Goal: Check status: Check status

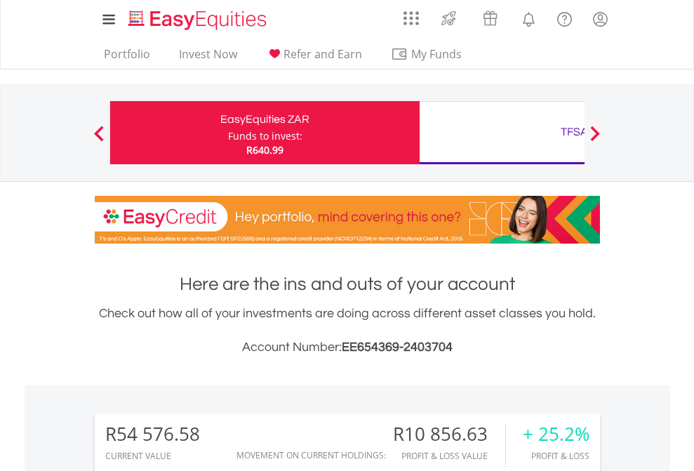
scroll to position [135, 220]
click at [228, 133] on div "Funds to invest:" at bounding box center [265, 136] width 74 height 14
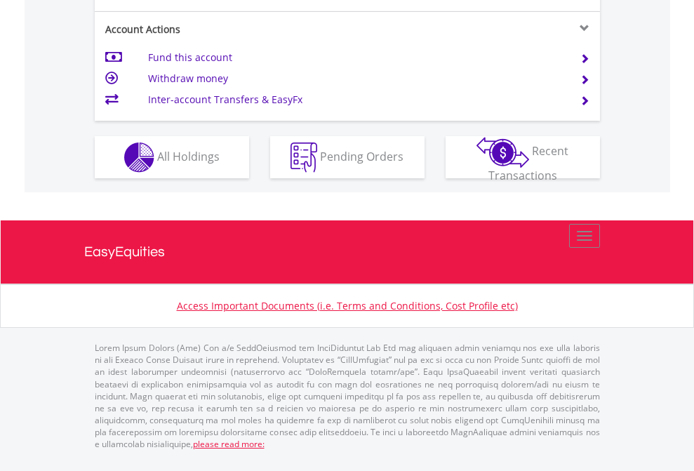
scroll to position [1224, 0]
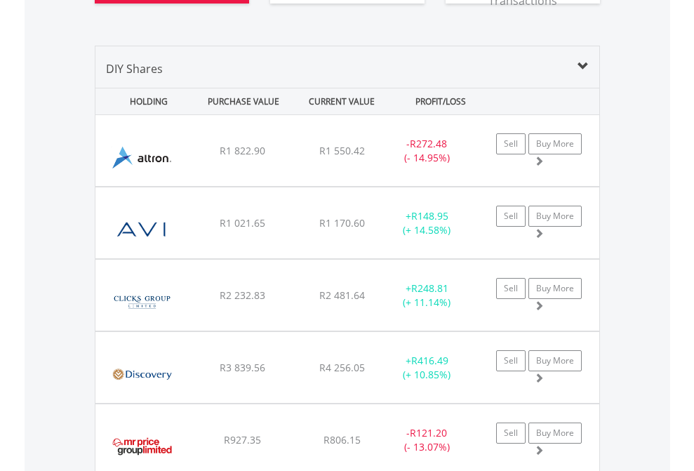
scroll to position [1645, 0]
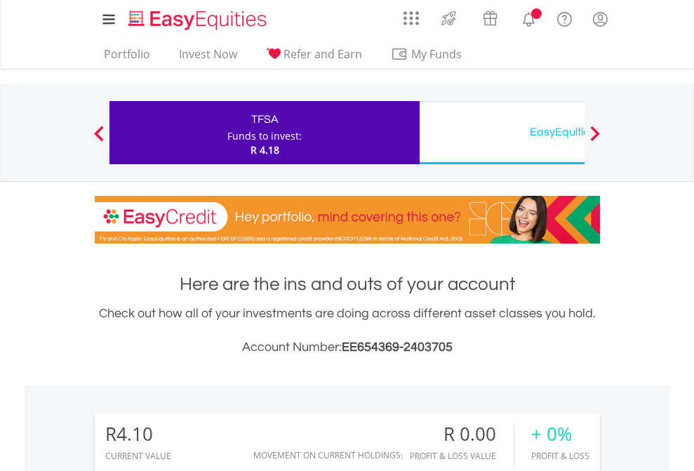
scroll to position [135, 220]
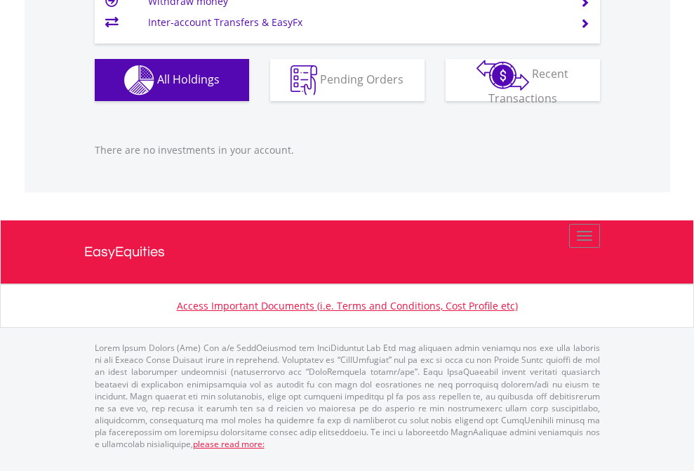
scroll to position [1394, 0]
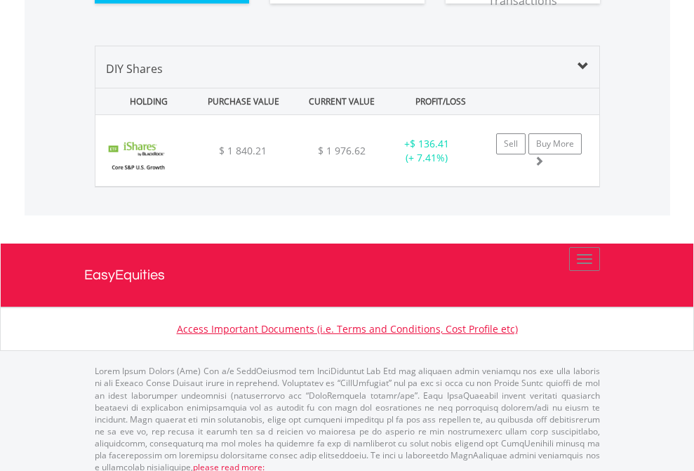
scroll to position [1560, 0]
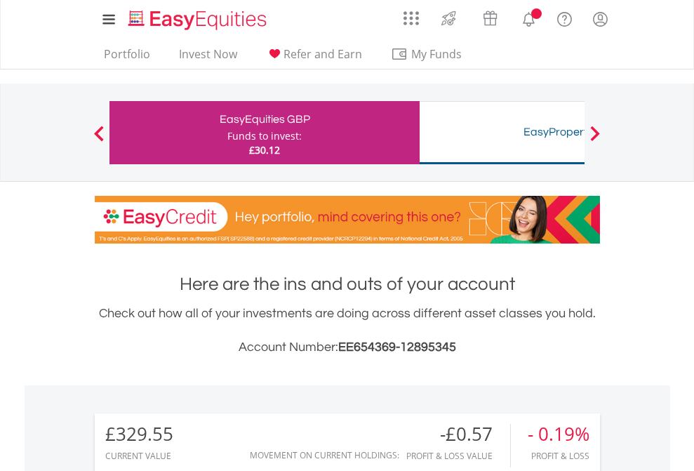
scroll to position [135, 220]
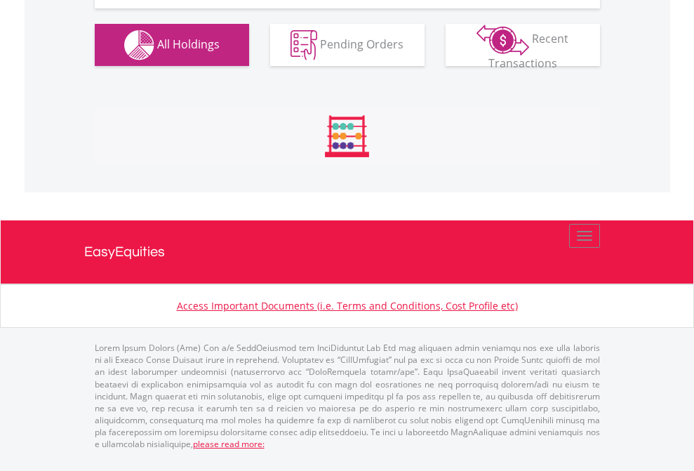
scroll to position [1560, 0]
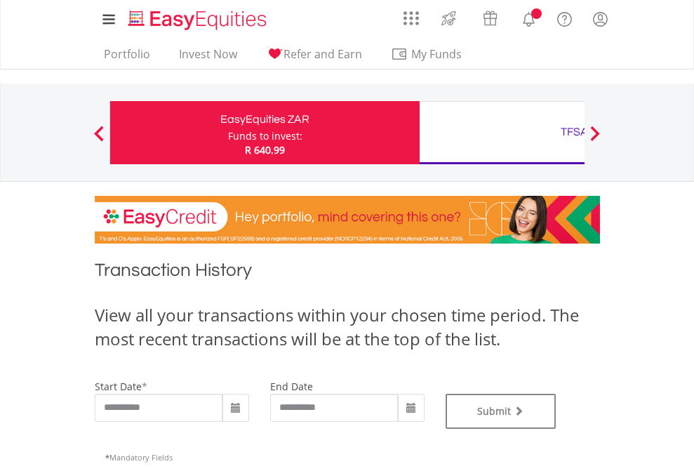
type input "**********"
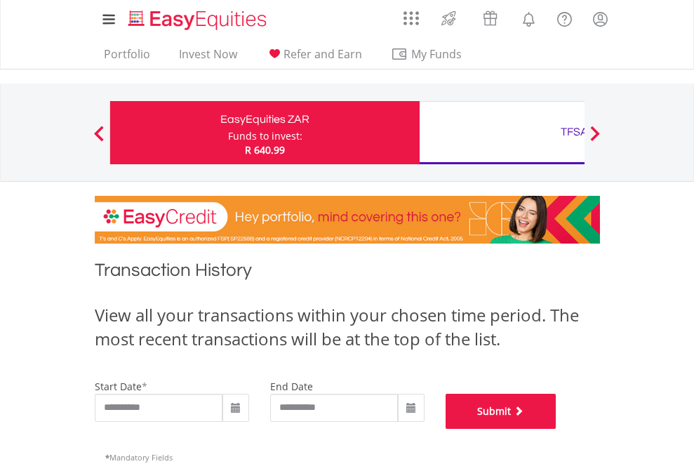
click at [556, 429] on button "Submit" at bounding box center [501, 411] width 111 height 35
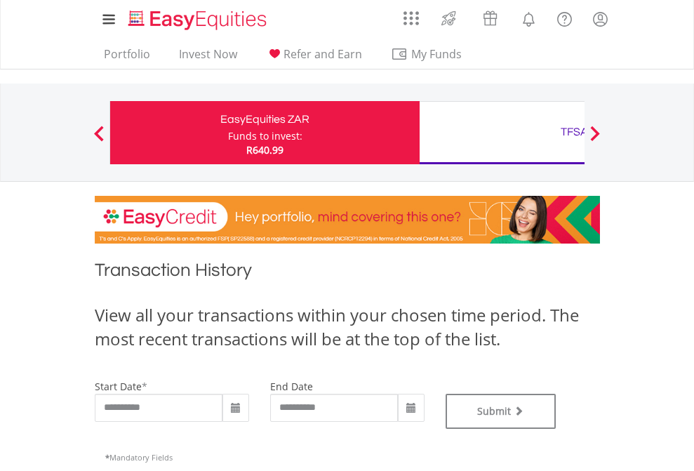
click at [502, 133] on div "TFSA" at bounding box center [574, 132] width 293 height 20
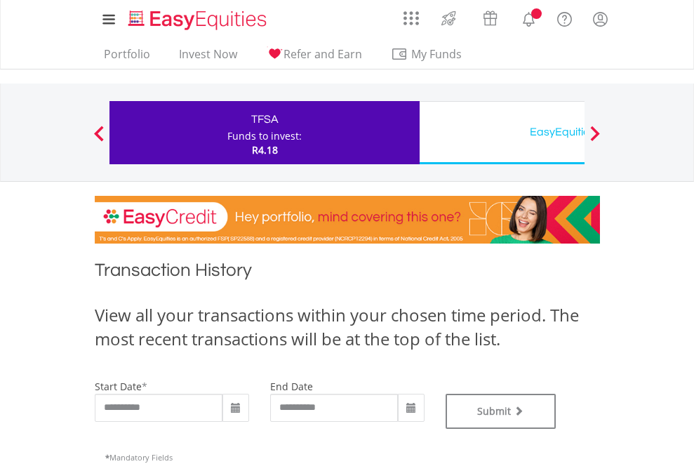
type input "**********"
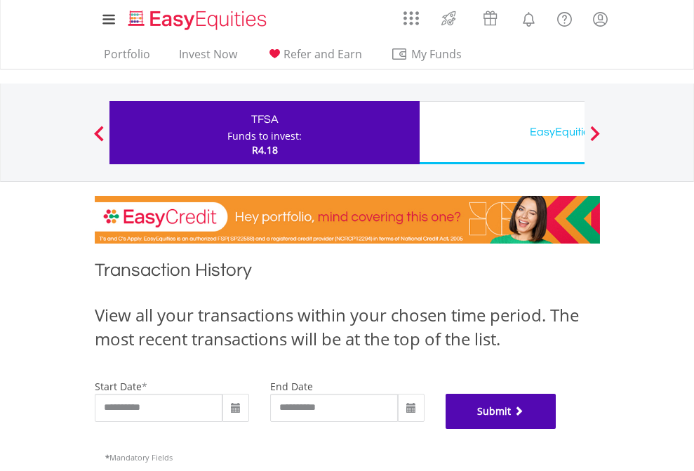
click at [556, 429] on button "Submit" at bounding box center [501, 411] width 111 height 35
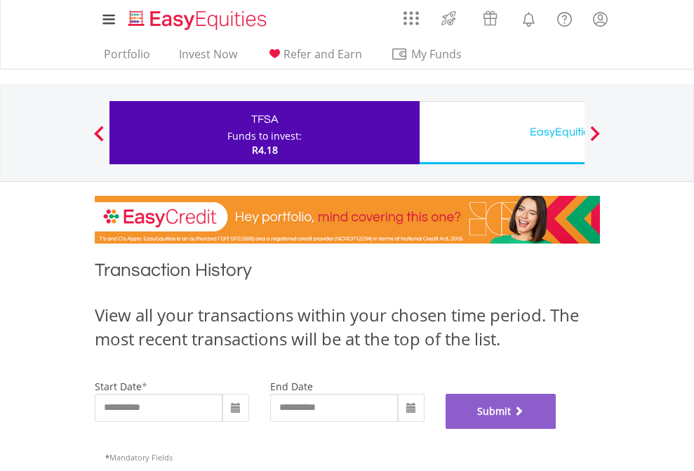
scroll to position [569, 0]
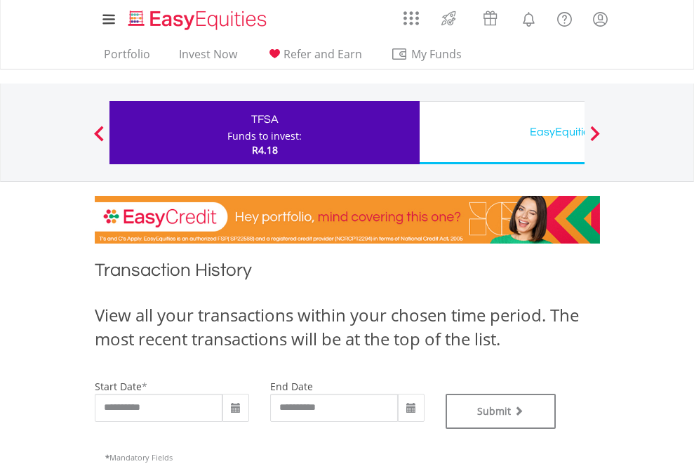
click at [502, 133] on div "EasyEquities USD" at bounding box center [574, 132] width 293 height 20
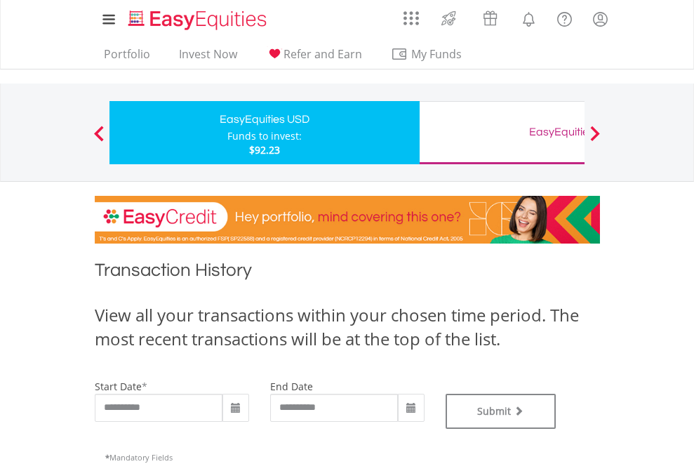
type input "**********"
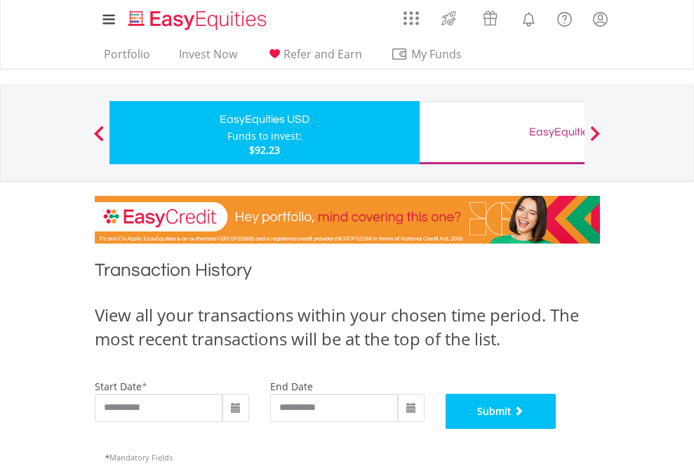
click at [556, 429] on button "Submit" at bounding box center [501, 411] width 111 height 35
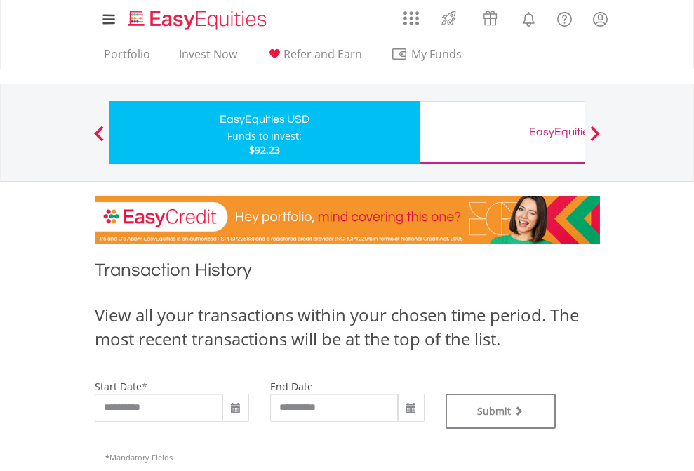
click at [502, 133] on div "EasyEquities GBP" at bounding box center [574, 132] width 293 height 20
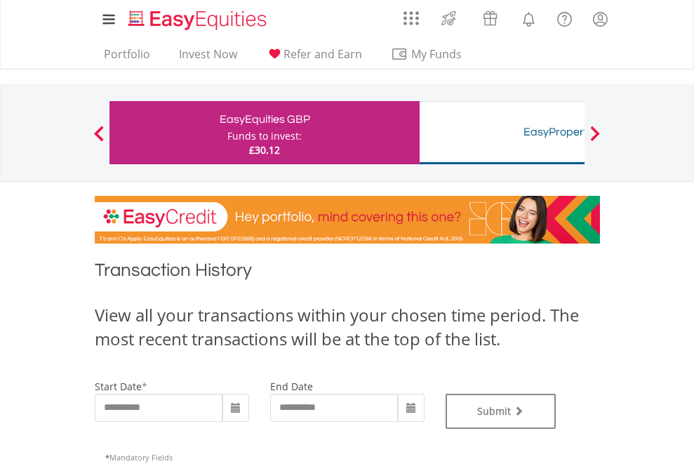
type input "**********"
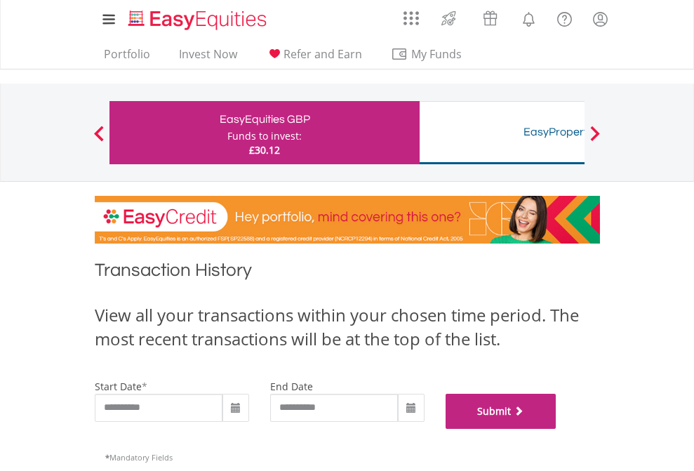
click at [556, 429] on button "Submit" at bounding box center [501, 411] width 111 height 35
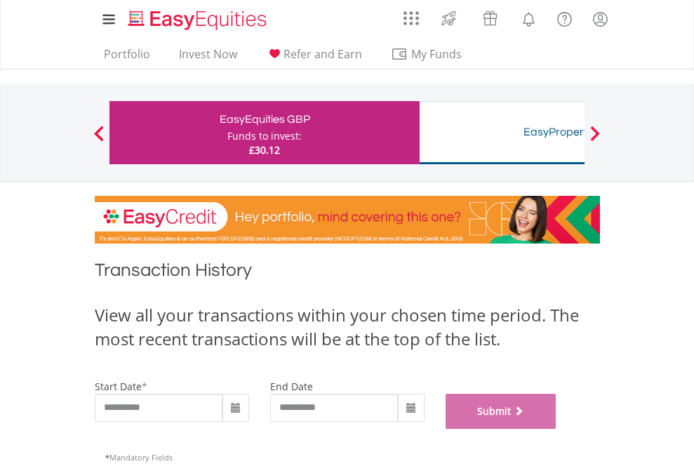
scroll to position [569, 0]
